Goal: Transaction & Acquisition: Download file/media

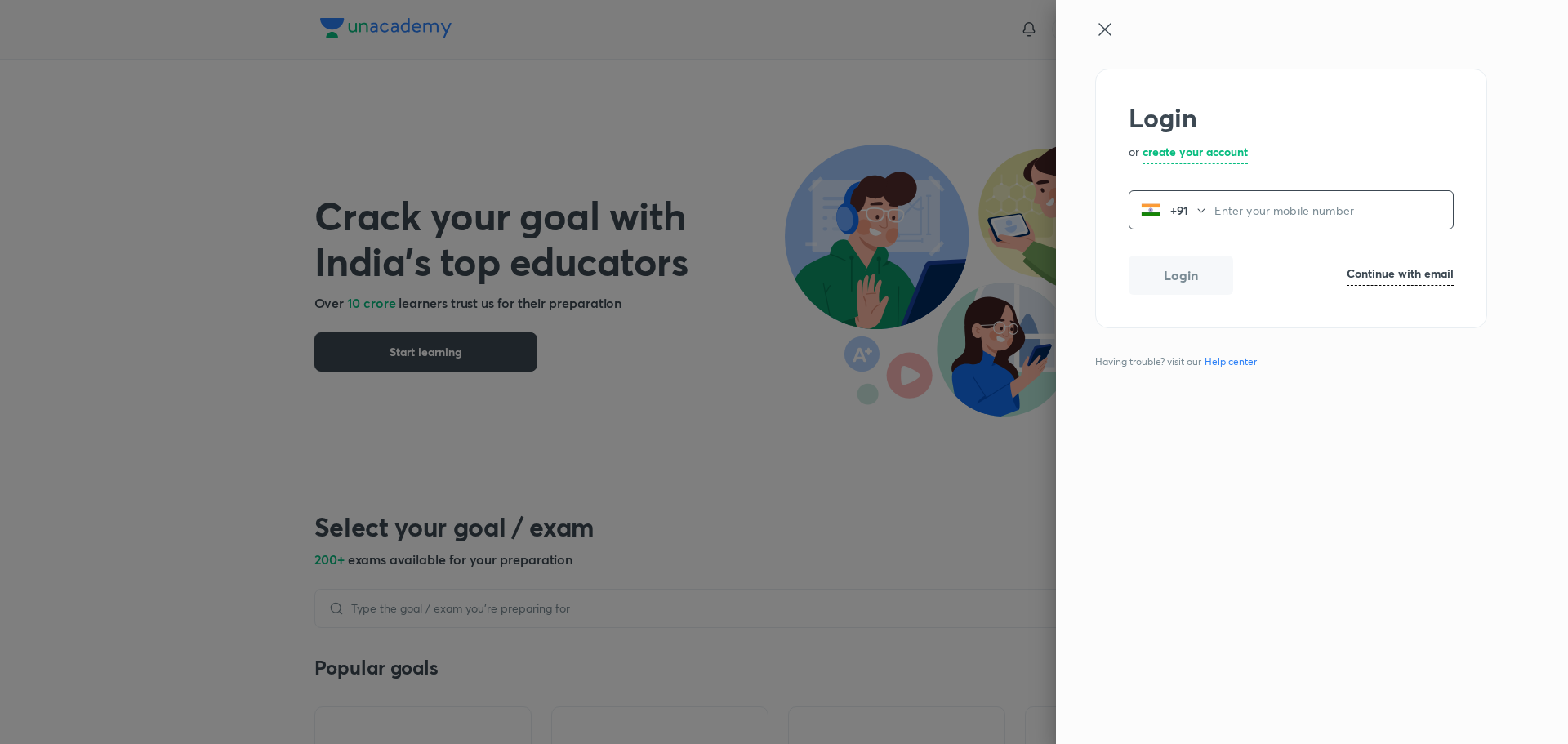
click at [1095, 27] on div "Login or create your account +91 ​ Login Continue with email Having trouble? vi…" at bounding box center [1313, 372] width 512 height 744
click at [1102, 33] on icon at bounding box center [1104, 29] width 12 height 12
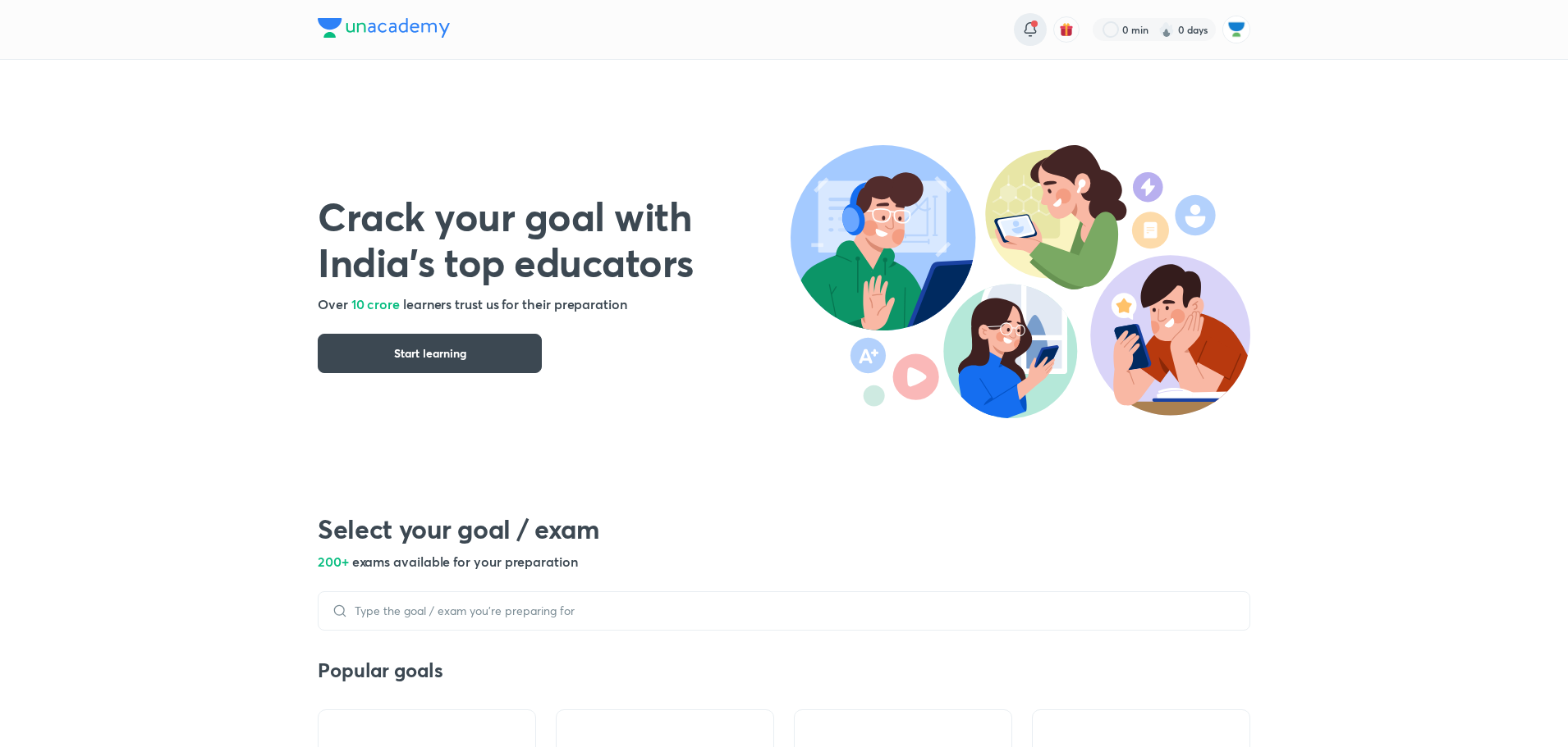
click at [1026, 25] on icon at bounding box center [1030, 28] width 10 height 9
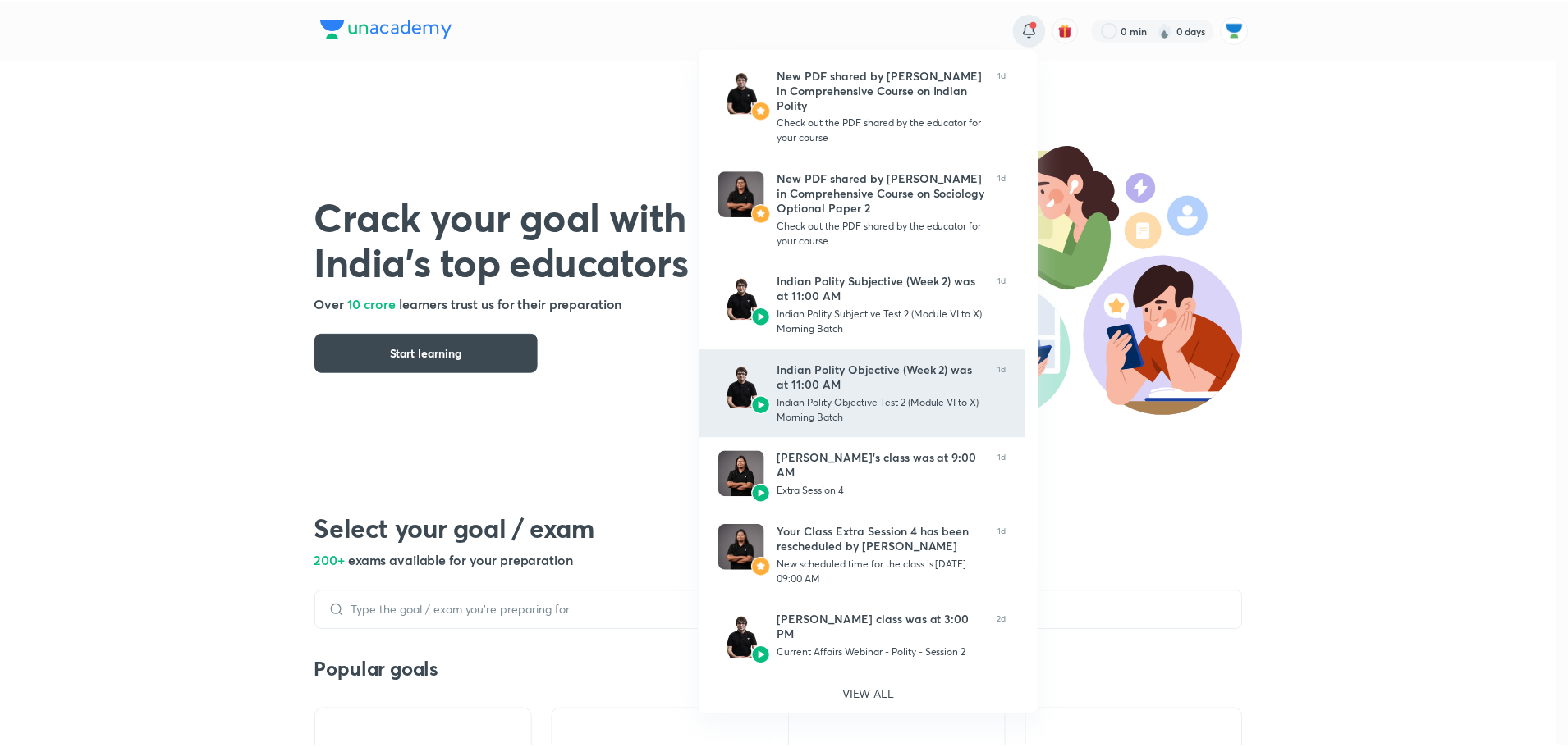
scroll to position [330, 0]
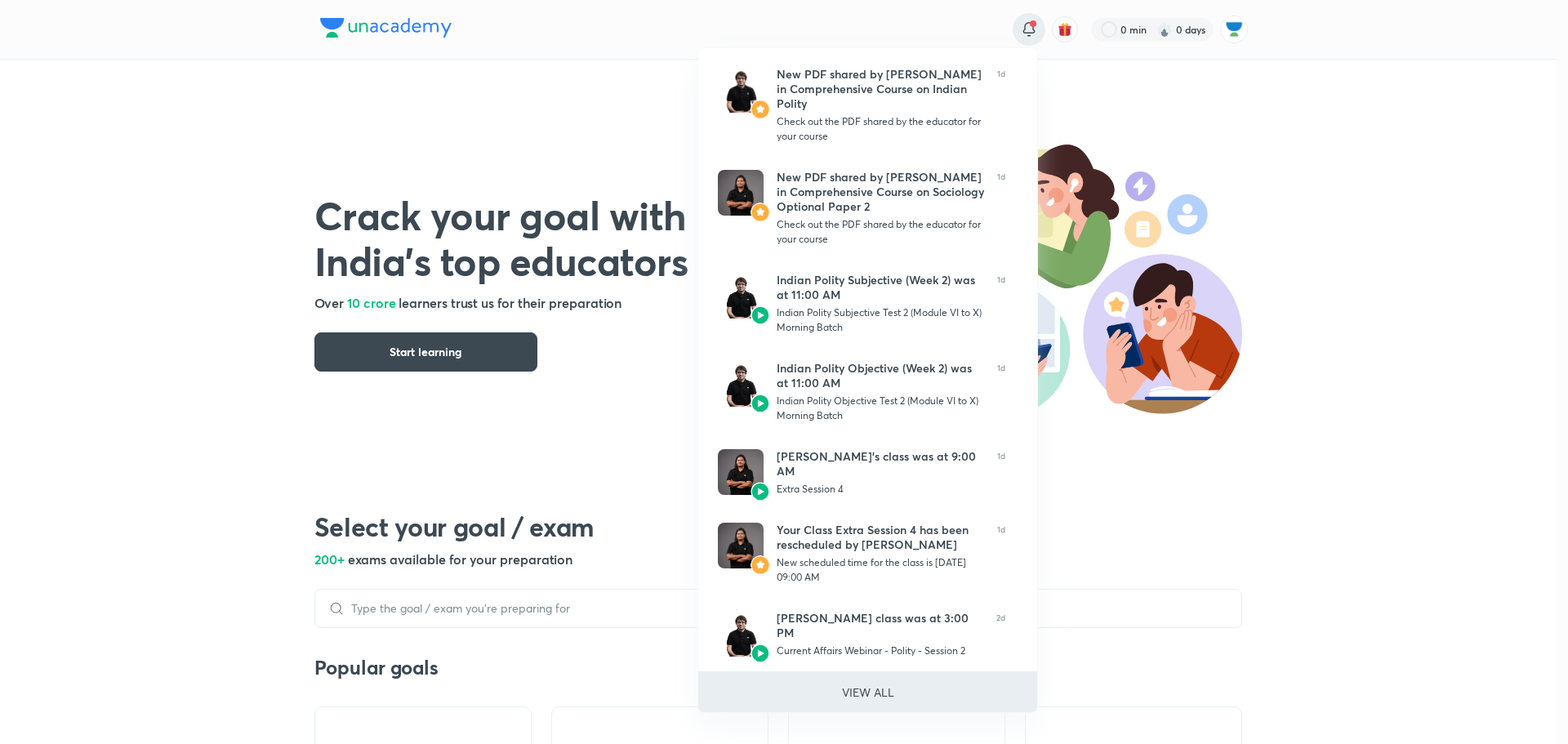
click at [874, 696] on p "VIEW ALL" at bounding box center [868, 693] width 52 height 17
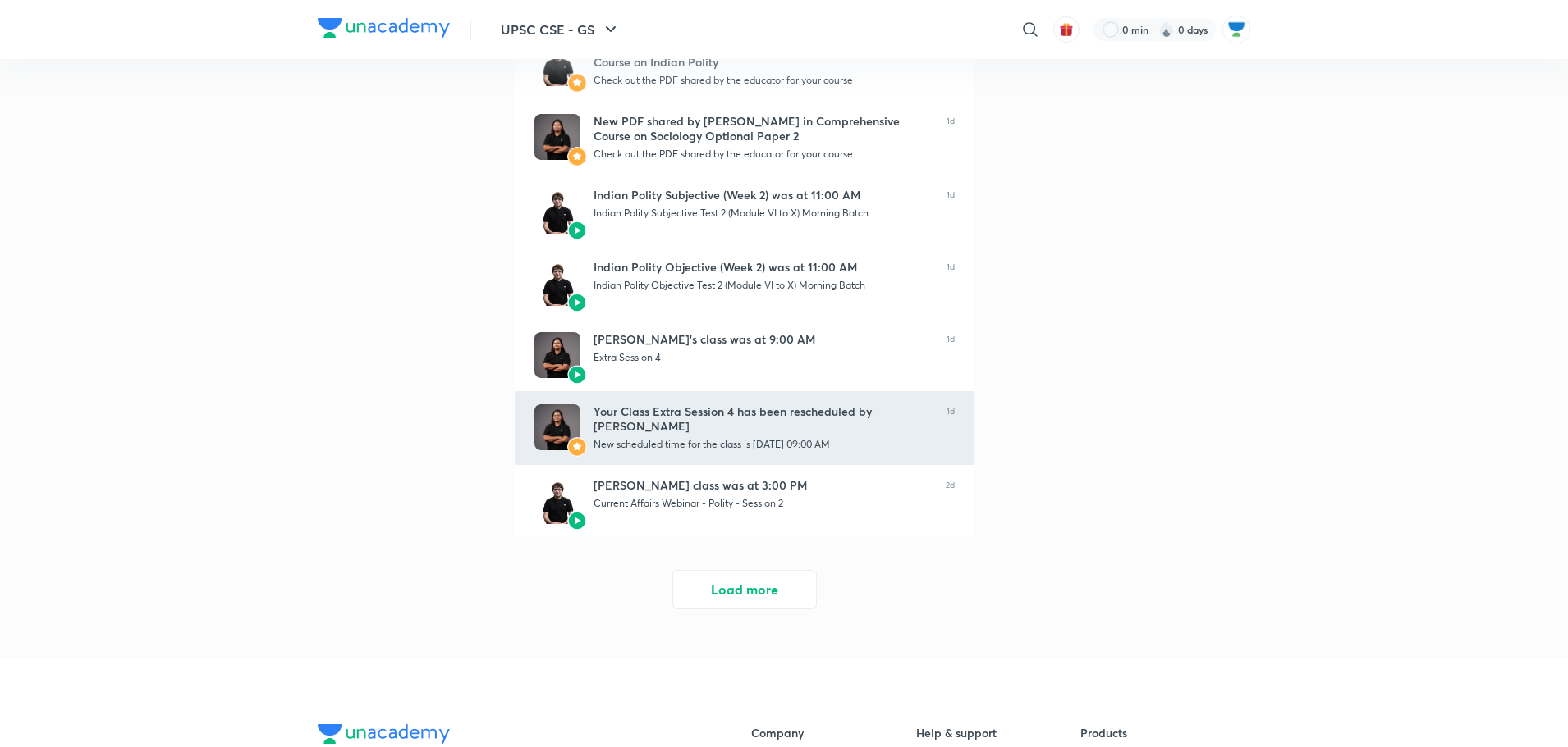
scroll to position [328, 0]
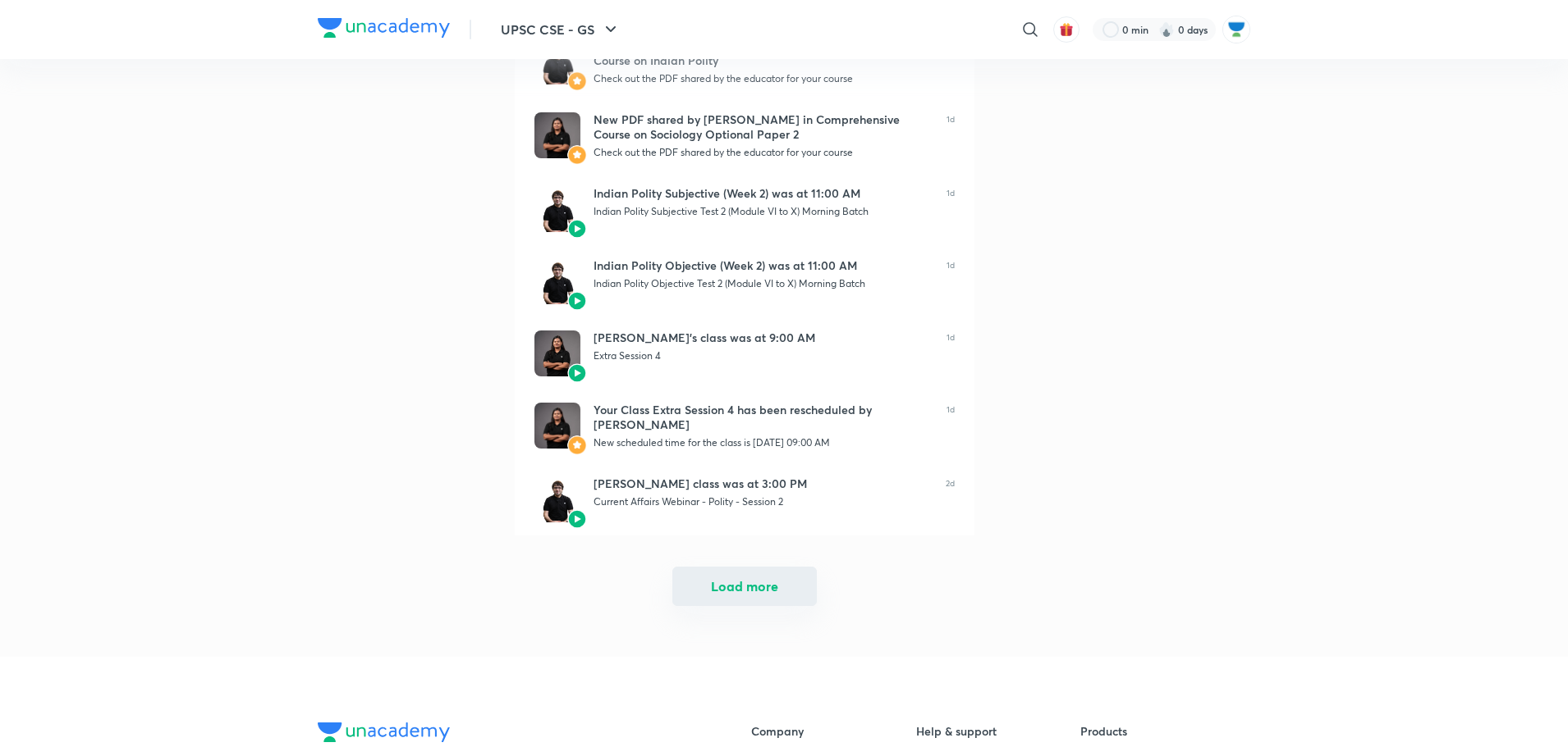
click at [721, 577] on button "Load more" at bounding box center [745, 587] width 145 height 40
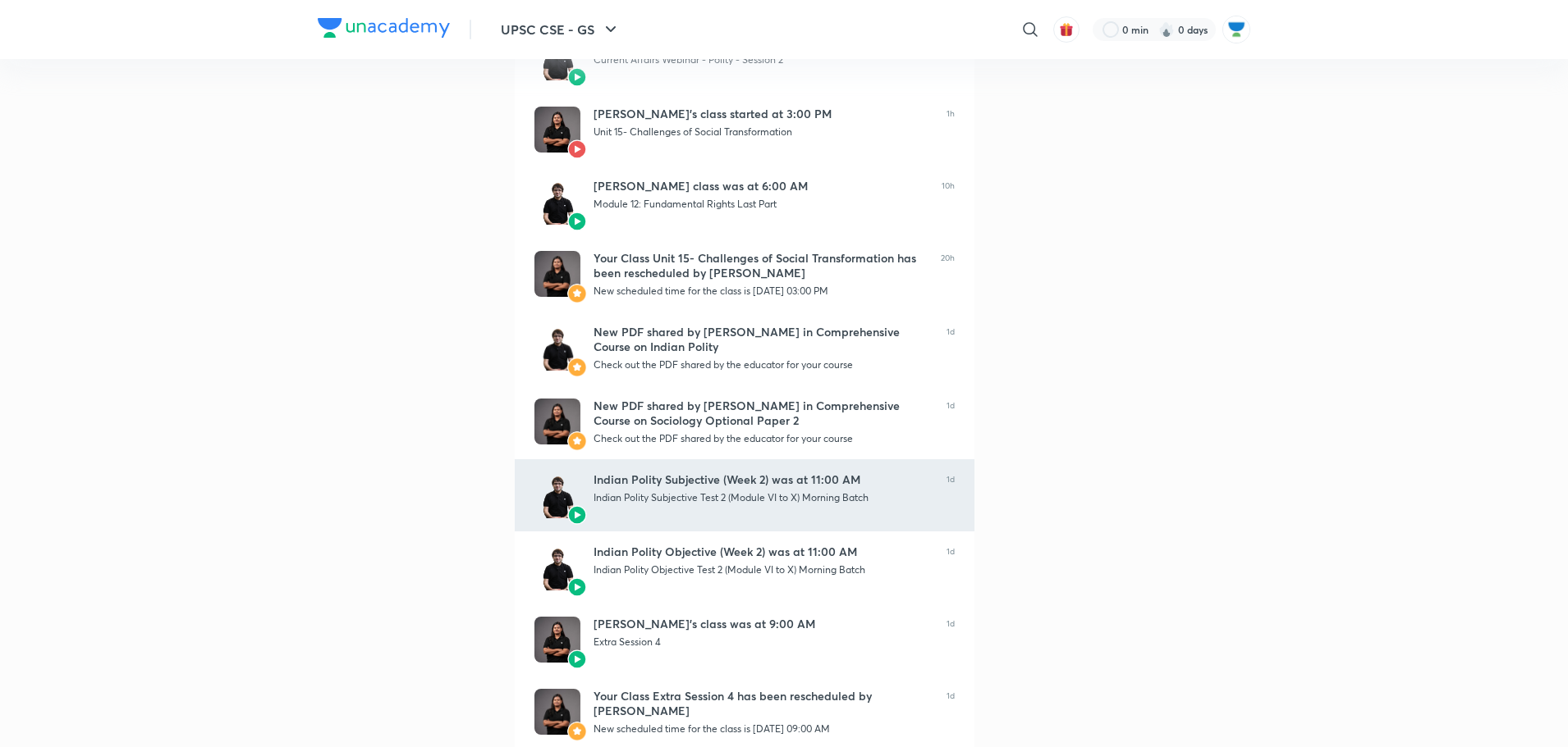
scroll to position [820, 0]
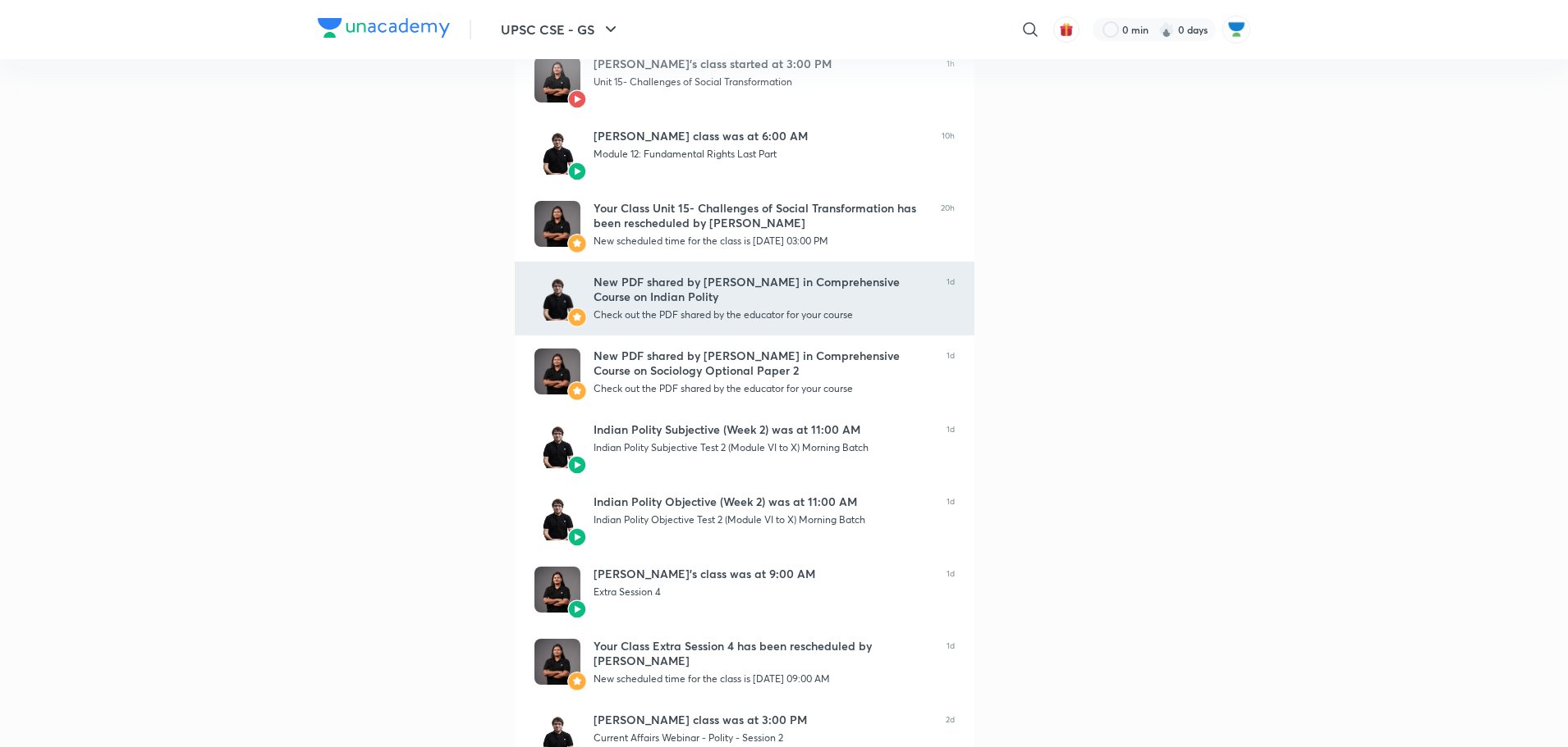
click at [747, 299] on div "New PDF shared by Sarmad Mehraj in Comprehensive Course on Indian Polity" at bounding box center [763, 289] width 340 height 29
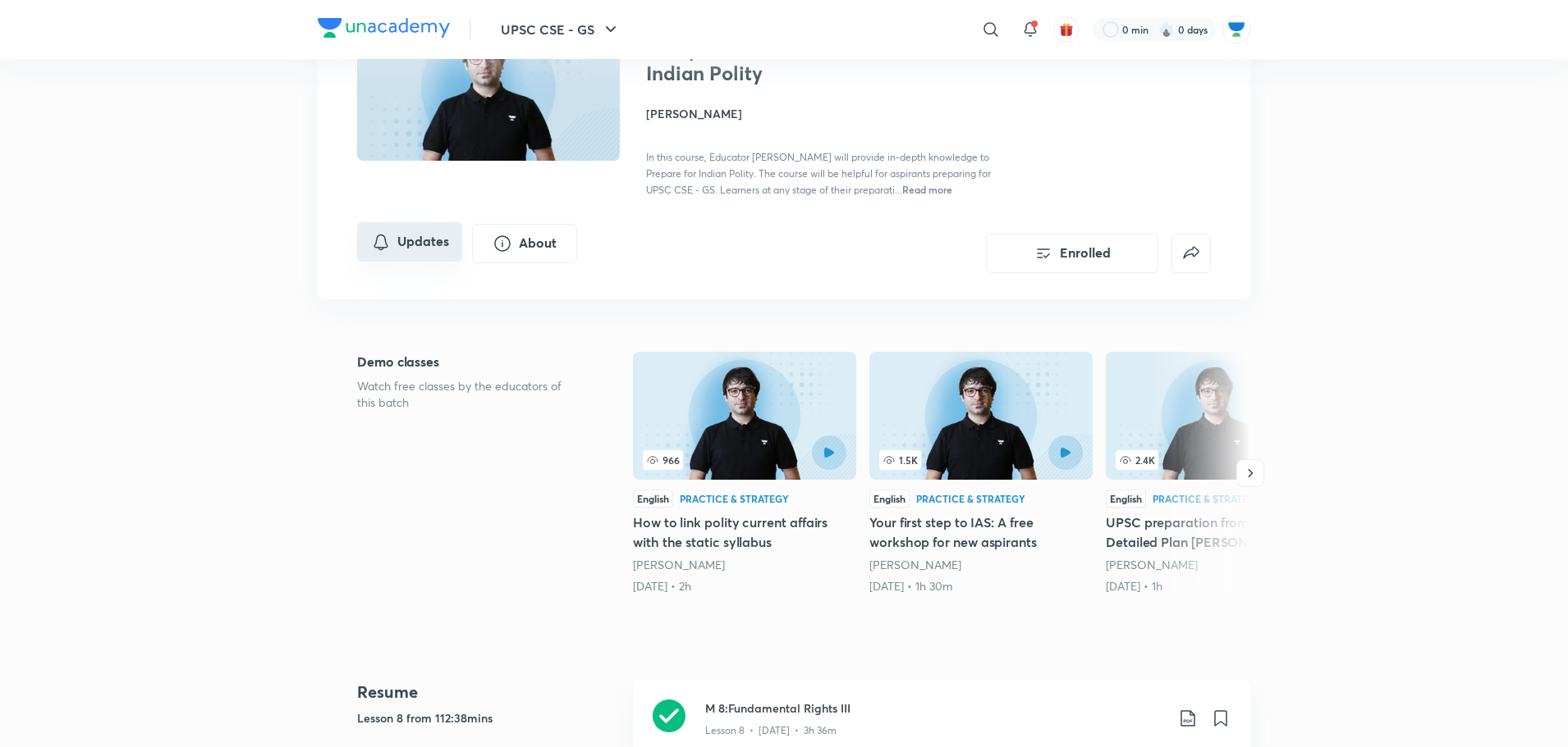
click at [425, 242] on button "Updates" at bounding box center [410, 242] width 105 height 40
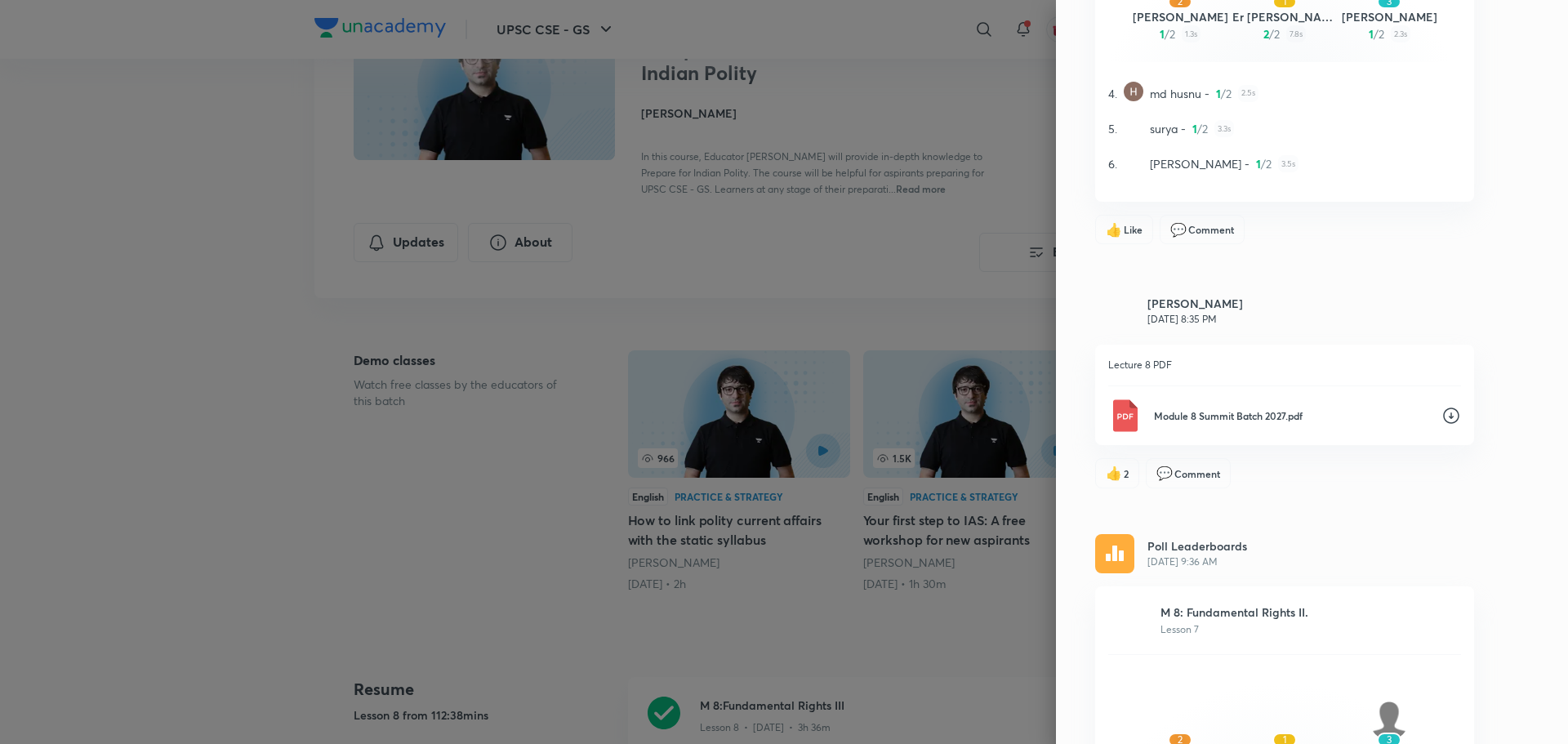
scroll to position [3441, 0]
click at [1248, 417] on p "Module 8 Summit Batch 2027.pdf" at bounding box center [1291, 415] width 274 height 15
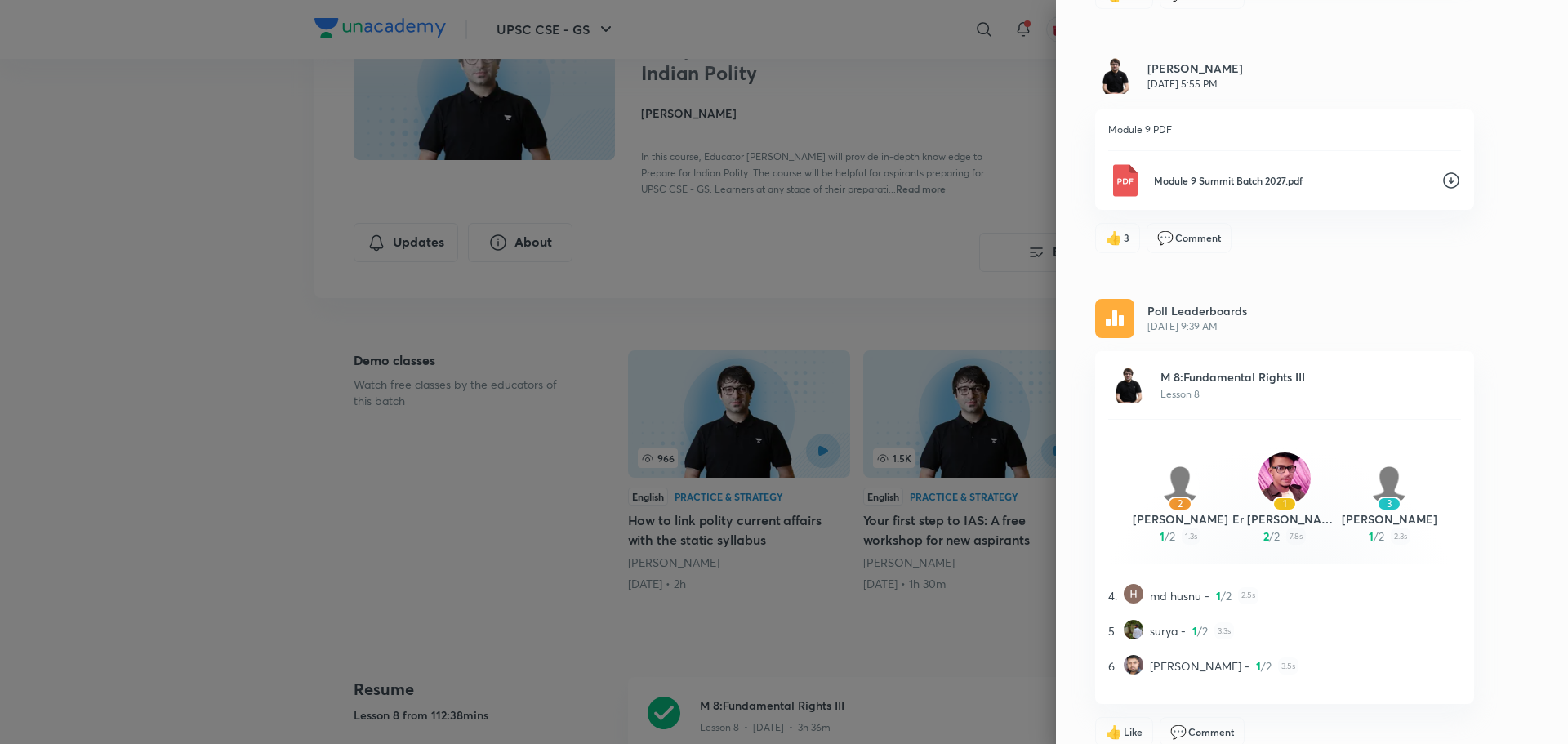
scroll to position [2787, 0]
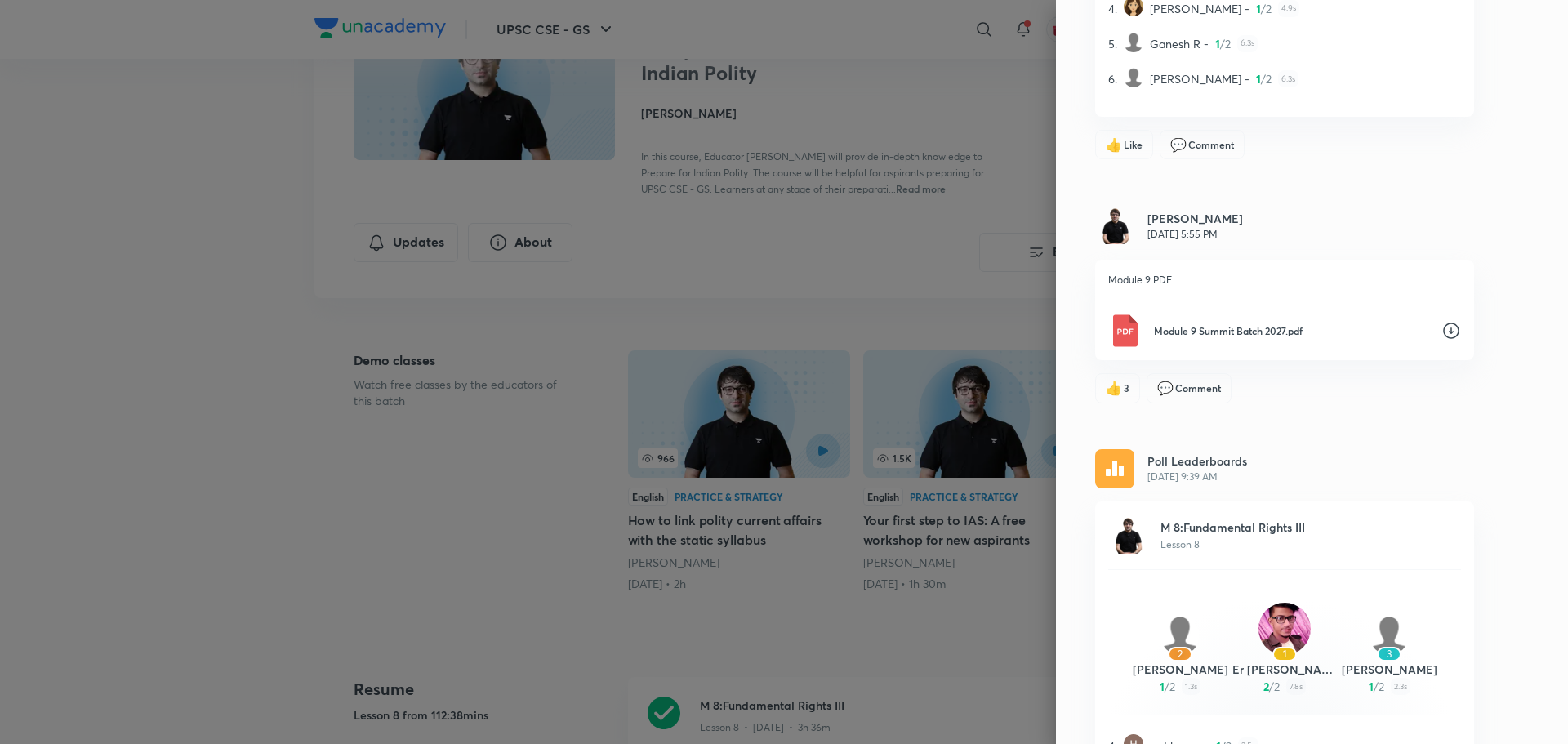
click at [1442, 326] on icon at bounding box center [1451, 331] width 20 height 20
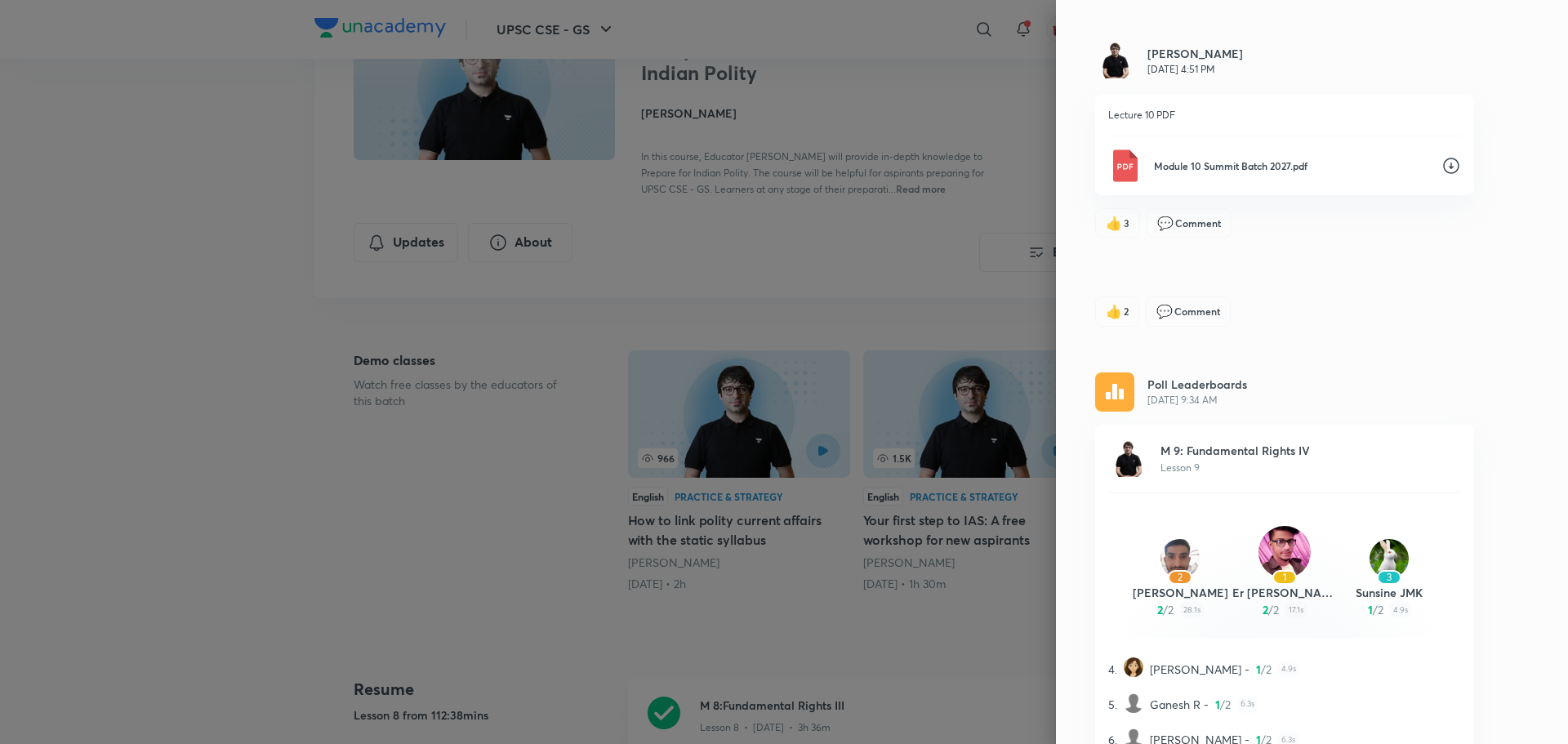
scroll to position [2052, 0]
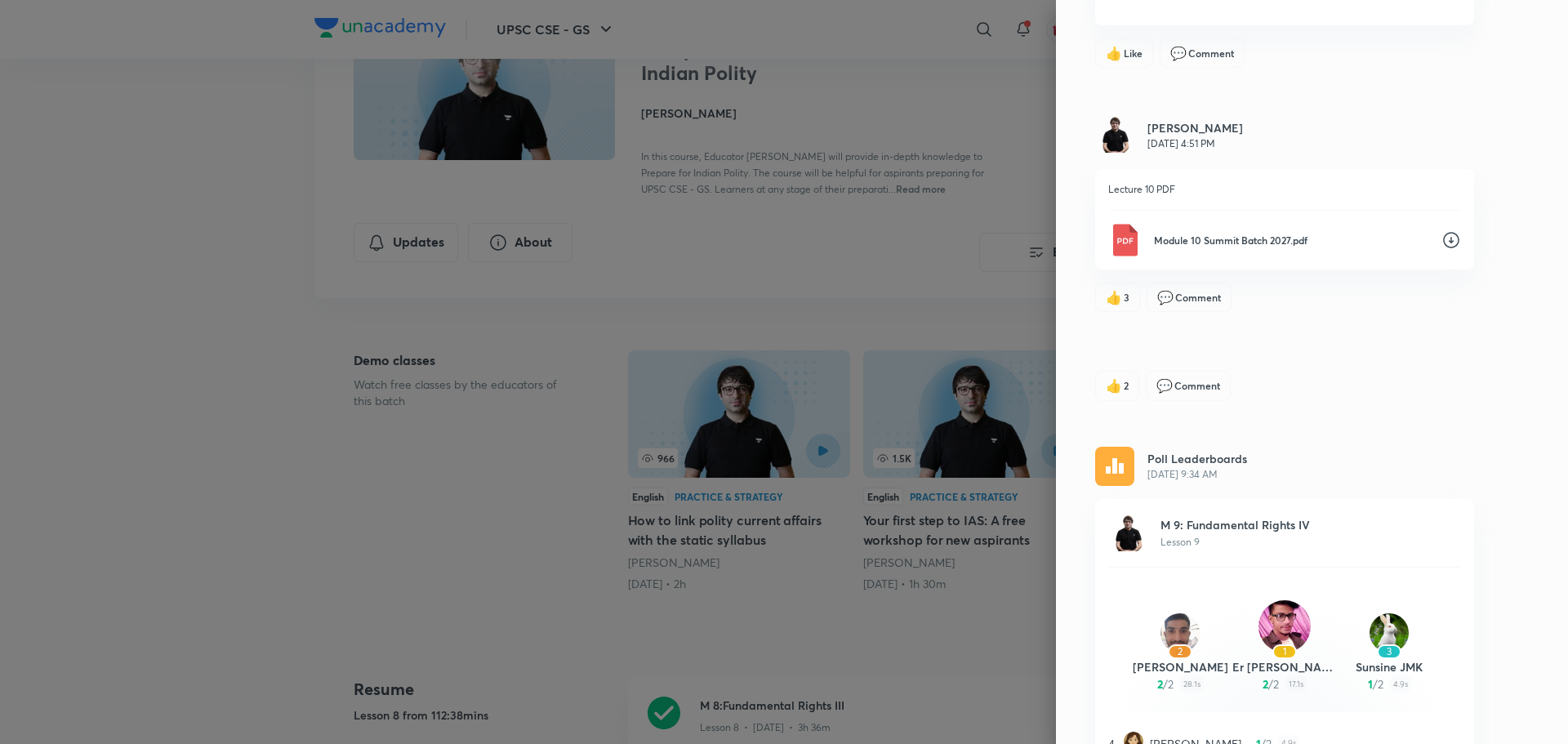
click at [1442, 240] on icon at bounding box center [1451, 240] width 20 height 20
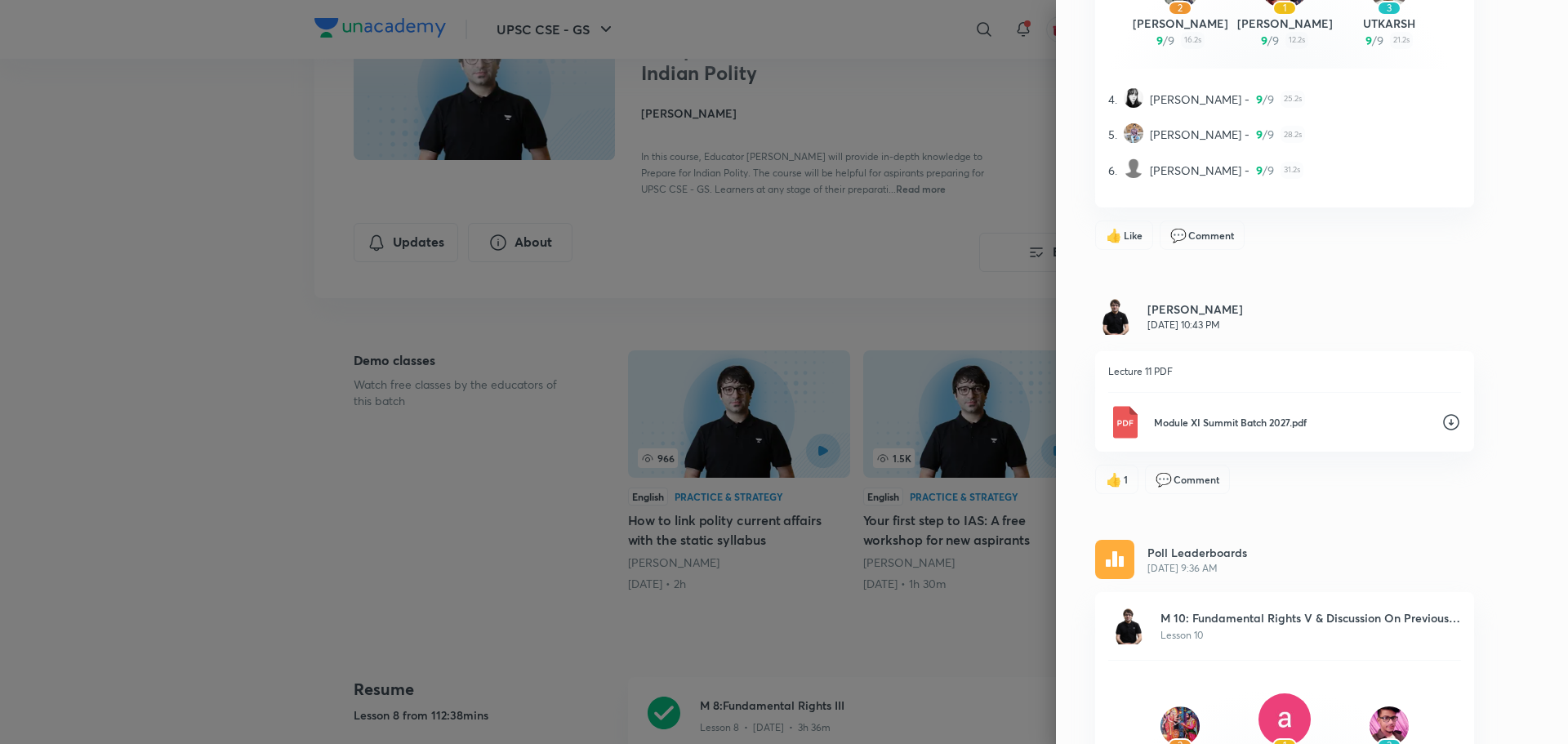
scroll to position [1226, 0]
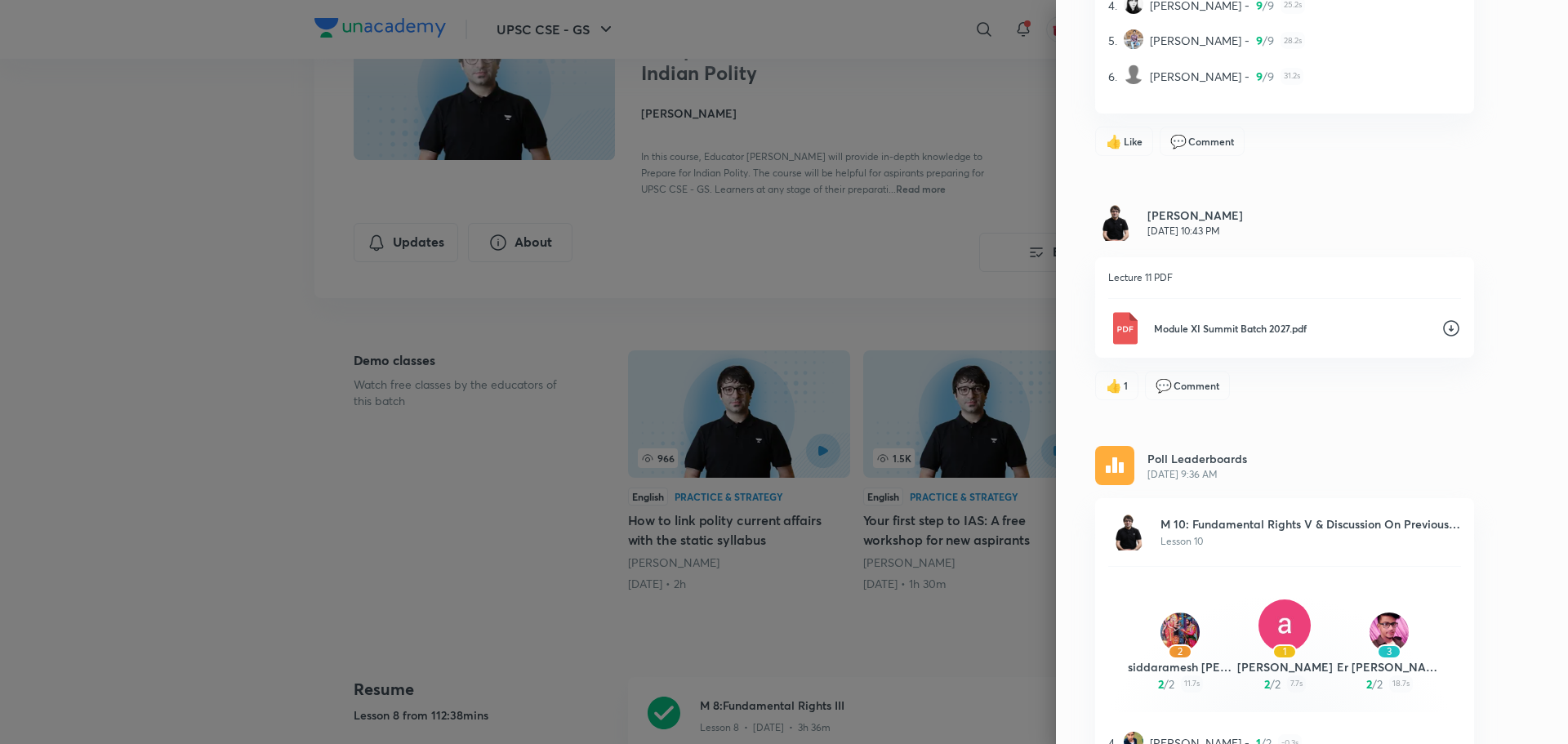
click at [1248, 331] on p "Module XI Summit Batch 2027.pdf" at bounding box center [1291, 328] width 274 height 15
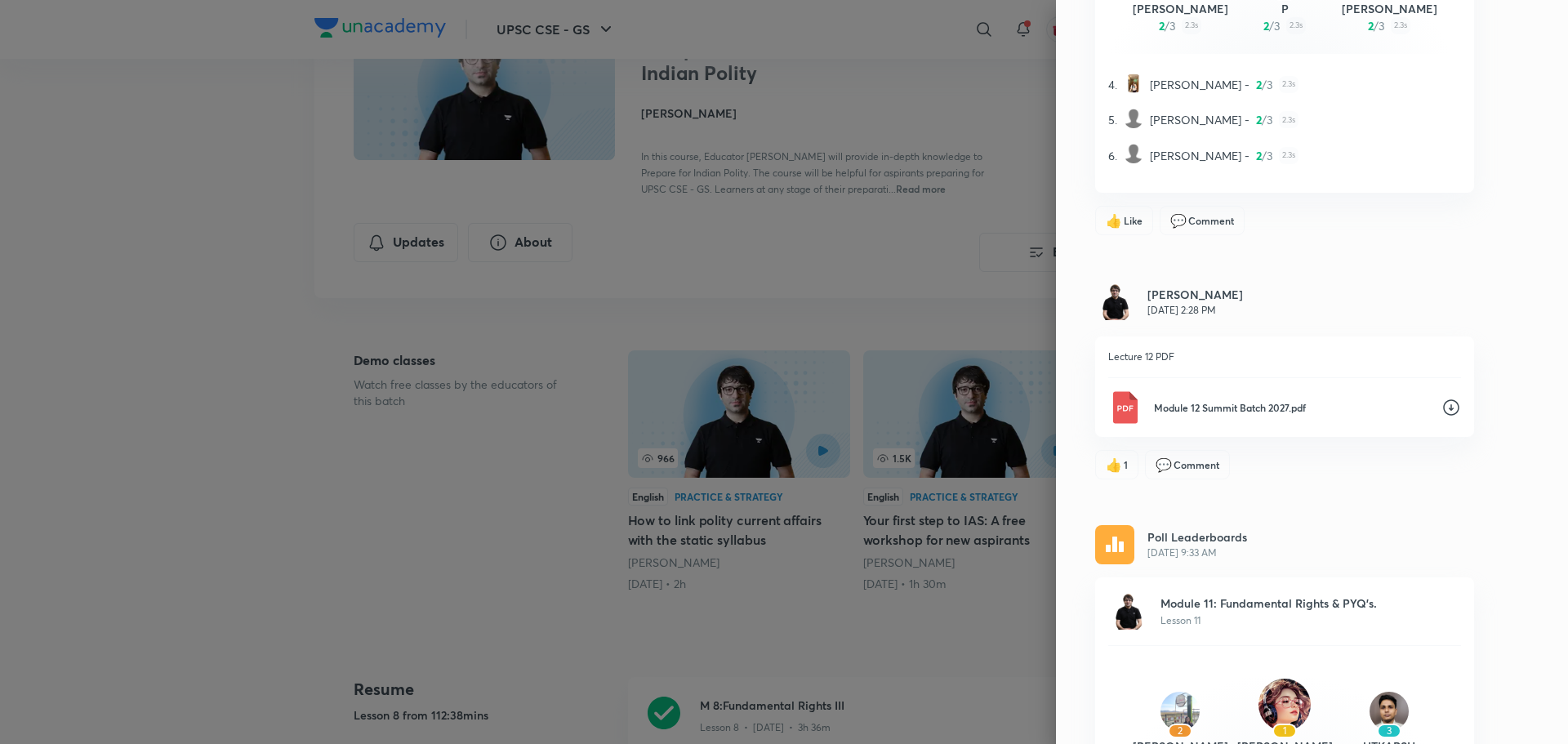
click at [1277, 404] on p "Module 12 Summit Batch 2027.pdf" at bounding box center [1291, 407] width 274 height 15
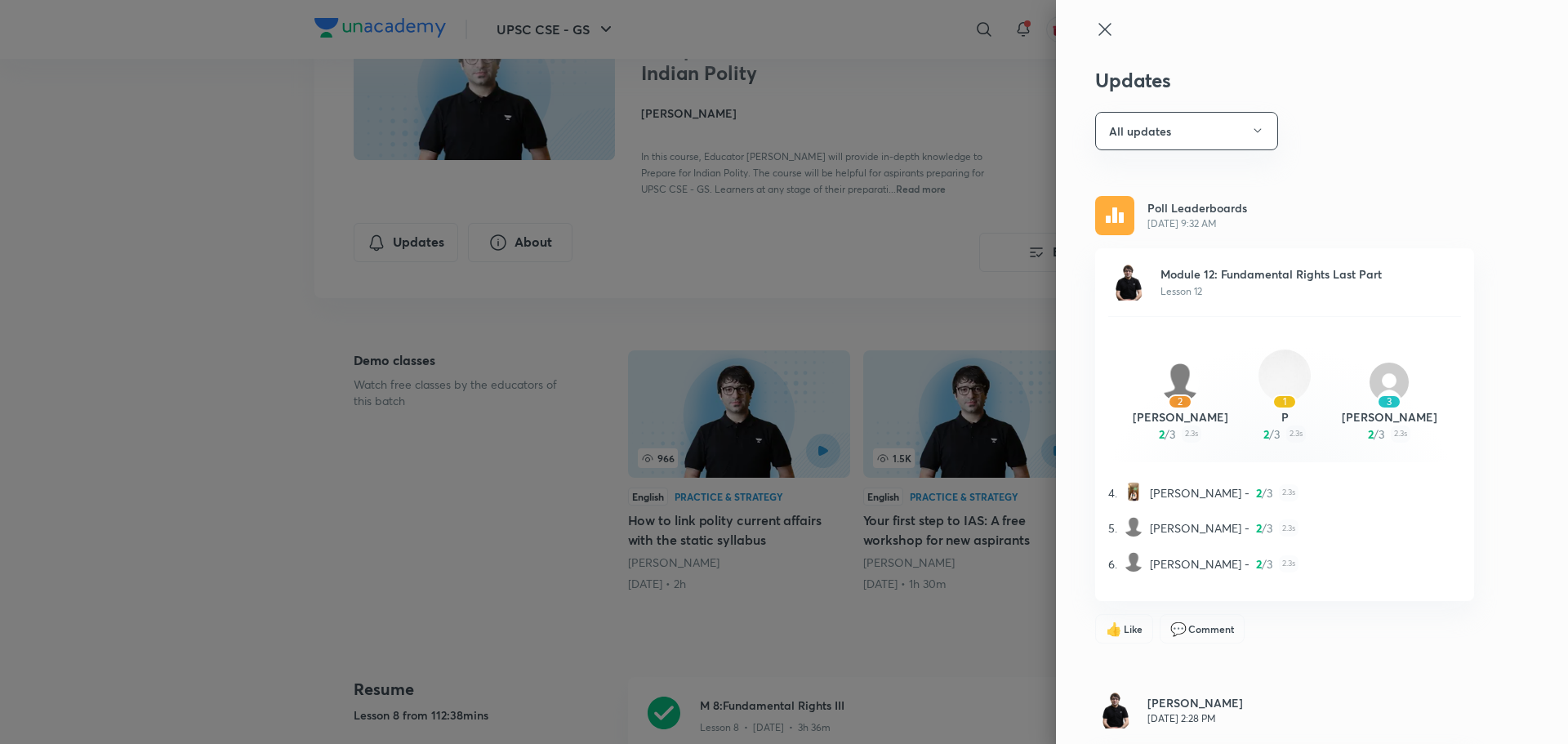
scroll to position [490, 0]
